Goal: Task Accomplishment & Management: Manage account settings

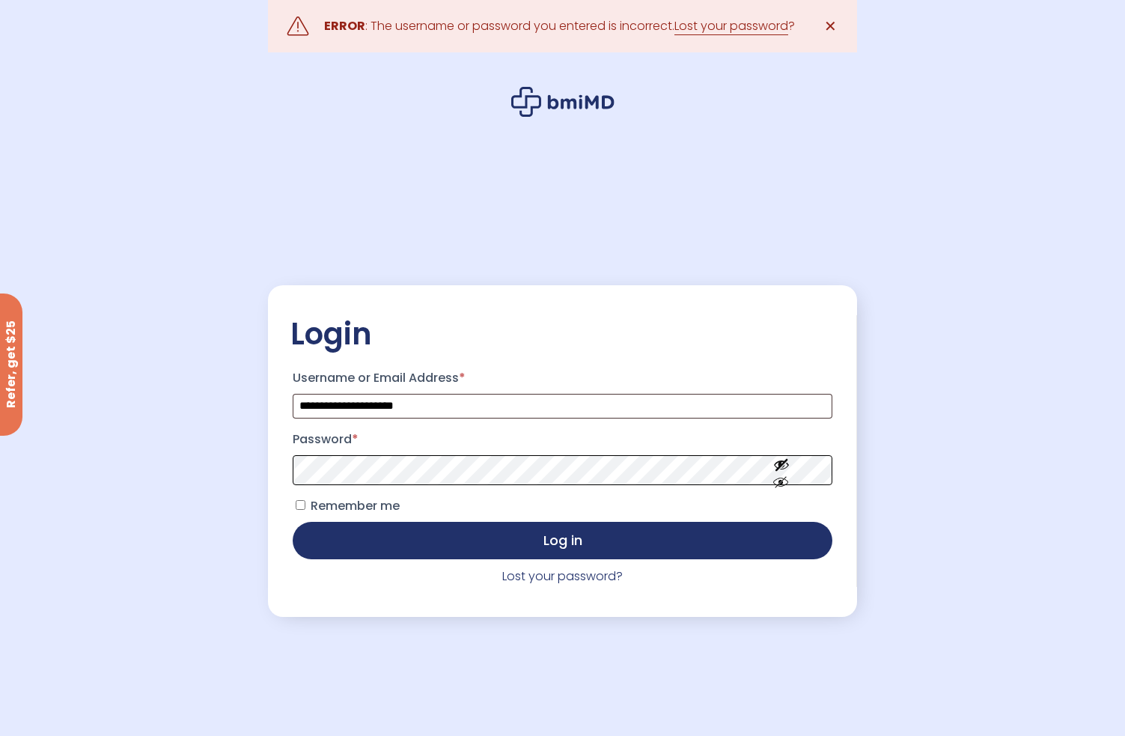
click at [293, 522] on button "Log in" at bounding box center [562, 540] width 539 height 37
click at [540, 579] on link "Lost your password?" at bounding box center [562, 575] width 120 height 17
